Goal: Transaction & Acquisition: Purchase product/service

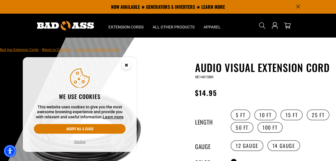
click at [248, 143] on label "12 Gauge" at bounding box center [247, 145] width 33 height 11
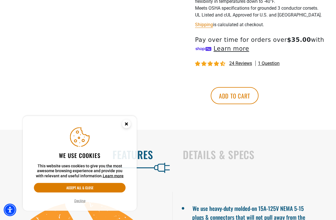
scroll to position [297, 0]
click at [106, 186] on button "Accept all & close" at bounding box center [80, 188] width 92 height 10
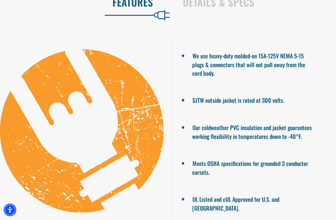
scroll to position [449, 0]
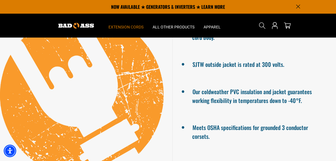
click at [139, 21] on summary "Extension Cords" at bounding box center [126, 26] width 44 height 24
click at [176, 23] on summary "All Other Products" at bounding box center [173, 26] width 51 height 24
click at [171, 29] on span "All Other Products" at bounding box center [174, 26] width 42 height 5
click at [133, 27] on span "Extension Cords" at bounding box center [125, 26] width 35 height 5
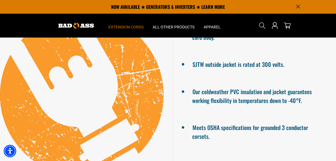
click at [138, 28] on span "Extension Cords" at bounding box center [125, 26] width 35 height 5
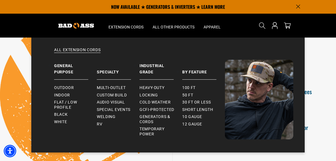
click at [119, 89] on span "Multi-Outlet" at bounding box center [111, 87] width 29 height 5
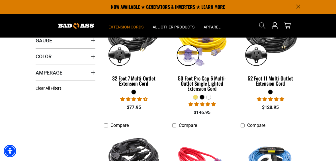
scroll to position [140, 0]
click at [211, 85] on div "50 Foot Pro Cap 6 Multi-Outlet Single Lighted Extension Cord" at bounding box center [202, 83] width 60 height 15
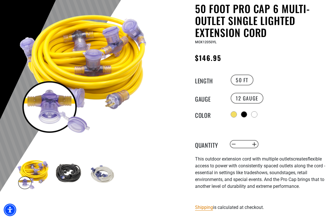
scroll to position [59, 0]
click at [245, 115] on div at bounding box center [244, 115] width 6 height 6
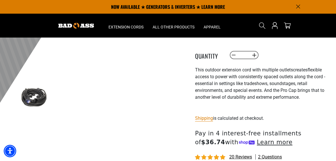
scroll to position [147, 0]
